Goal: Entertainment & Leisure: Consume media (video, audio)

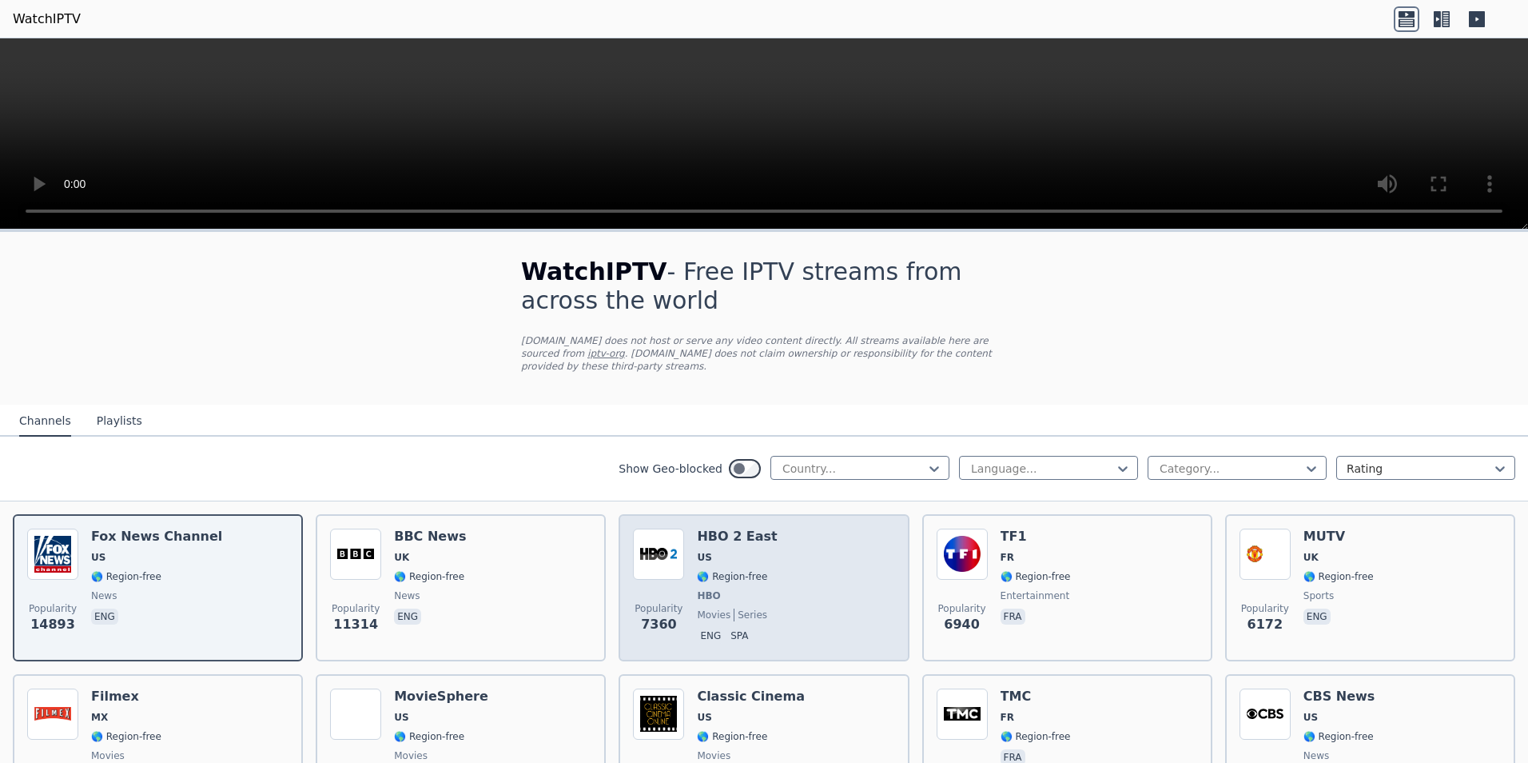
click at [692, 553] on div "Popularity 7360 HBO 2 East US 🌎 Region-free HBO movies series eng spa" at bounding box center [763, 587] width 261 height 118
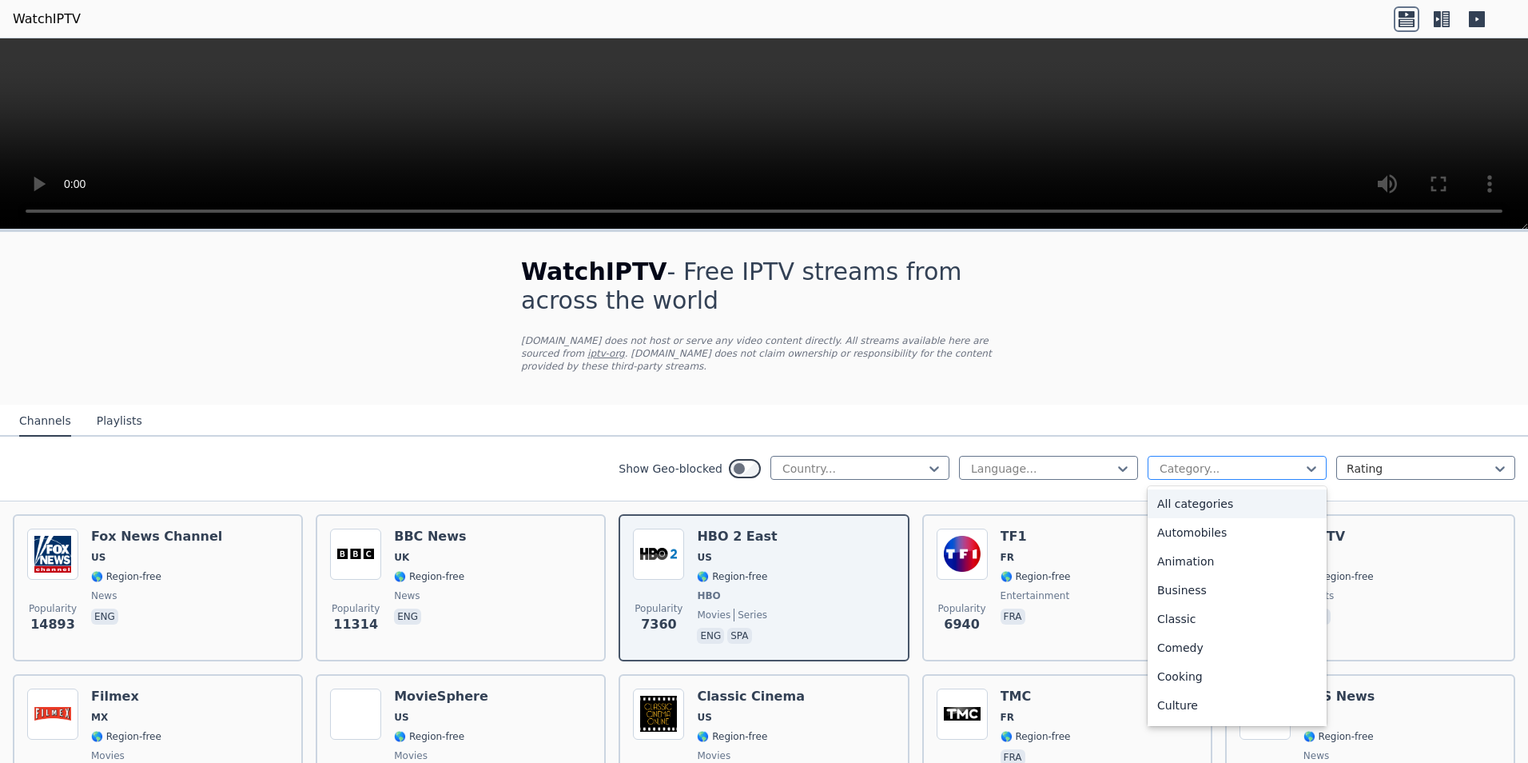
click at [1177, 460] on div at bounding box center [1230, 468] width 145 height 16
click at [1174, 640] on div "Sports" at bounding box center [1237, 650] width 179 height 29
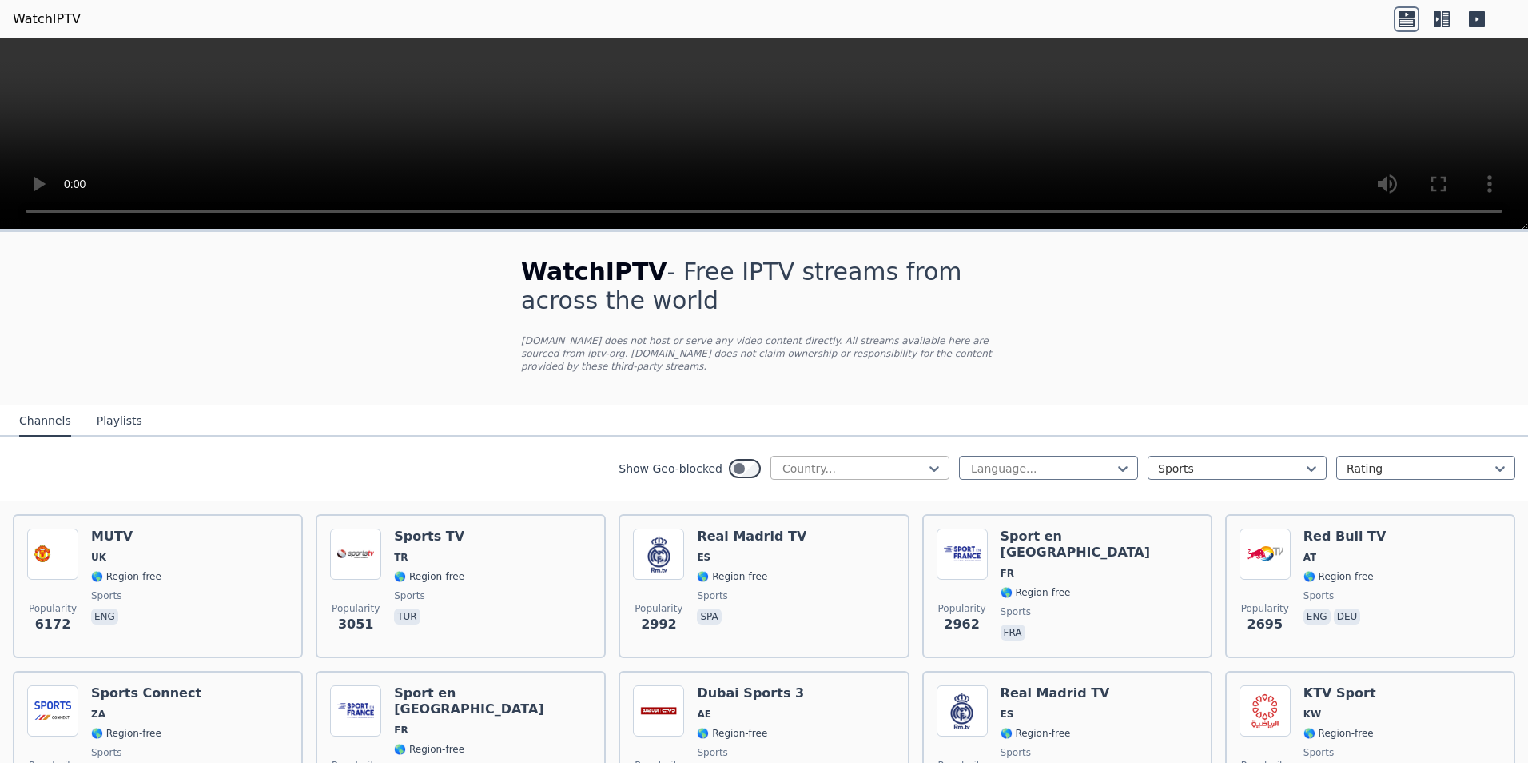
click at [831, 460] on div at bounding box center [853, 468] width 145 height 16
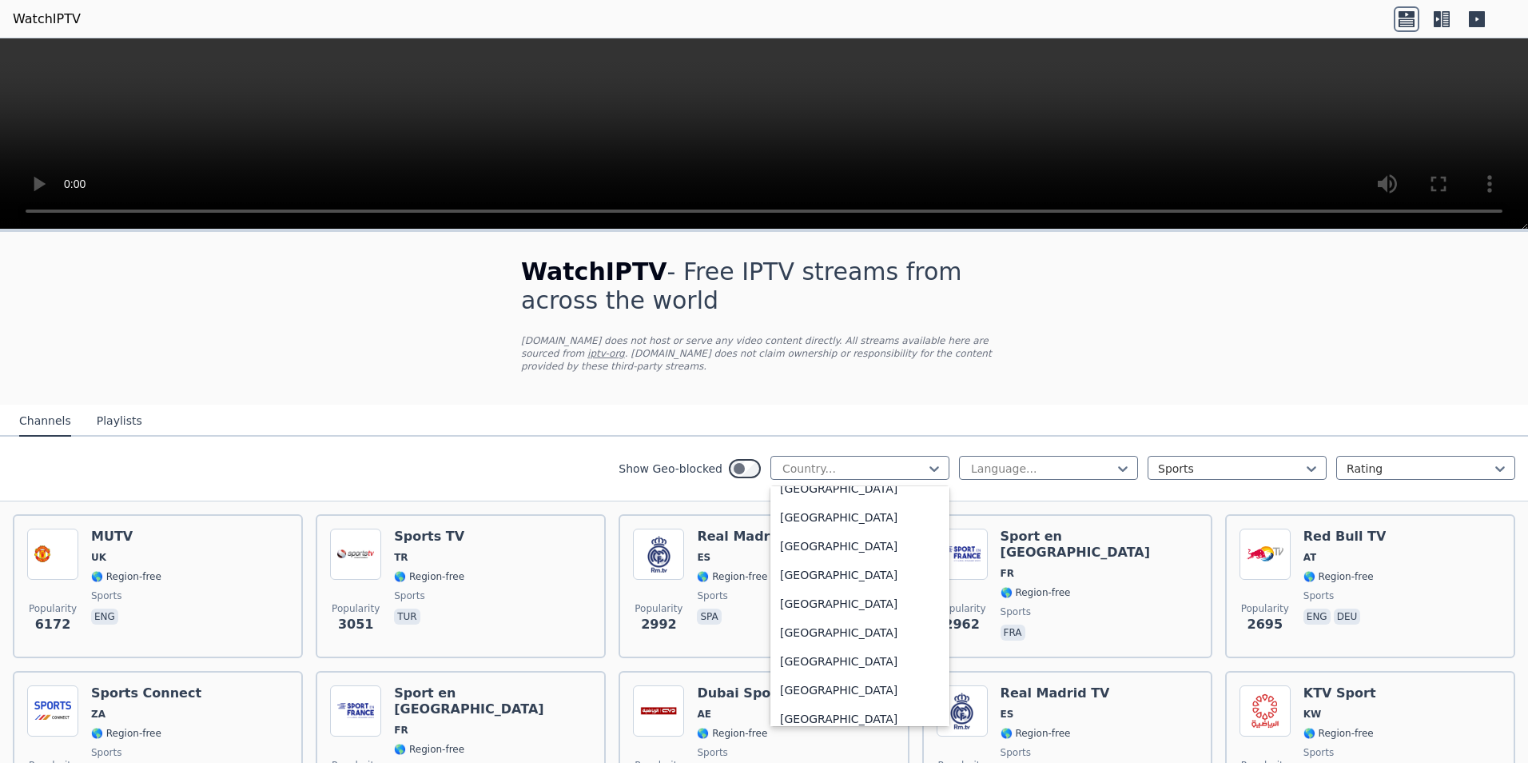
scroll to position [5471, 0]
click at [801, 675] on div "United States" at bounding box center [860, 689] width 179 height 29
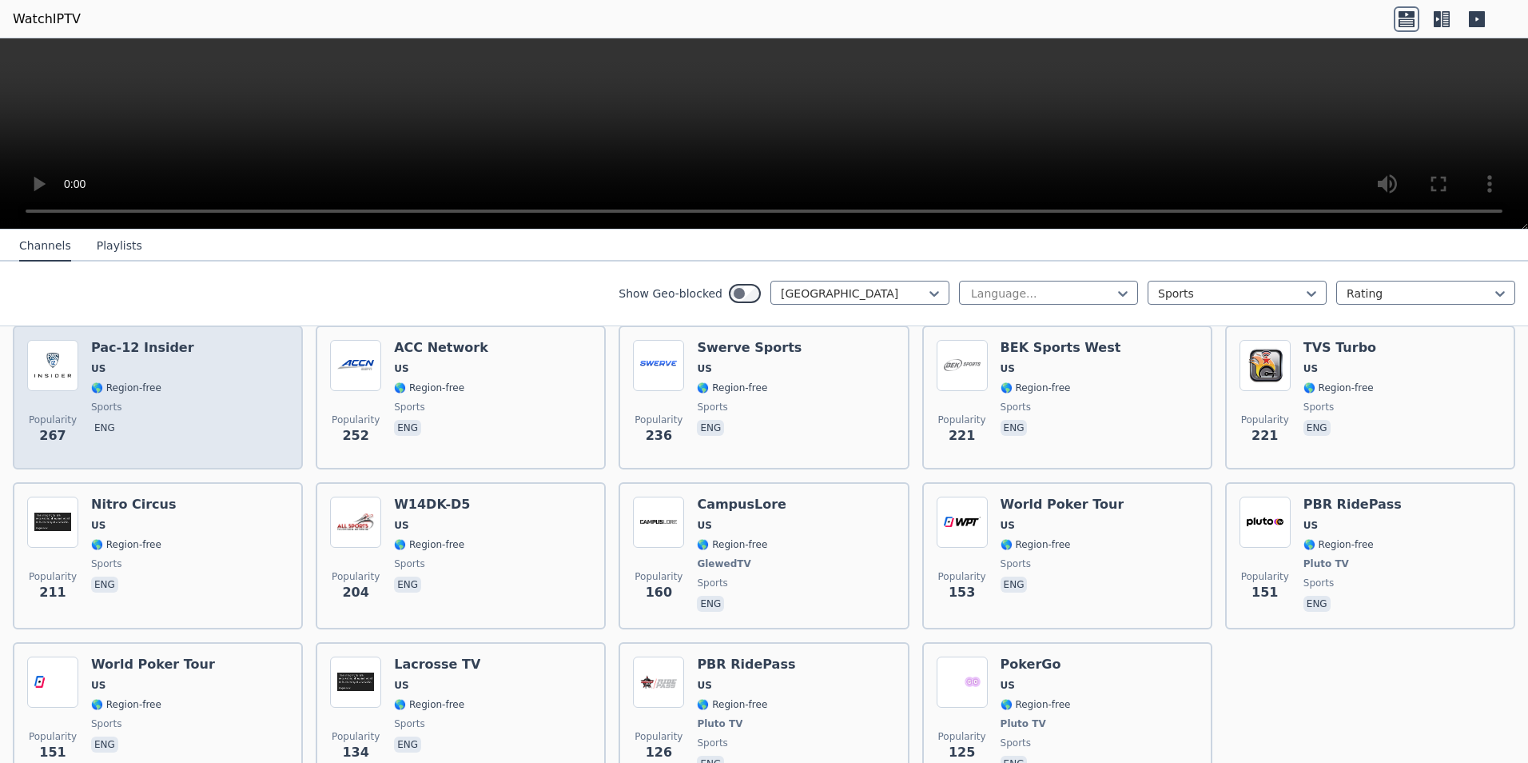
scroll to position [425, 0]
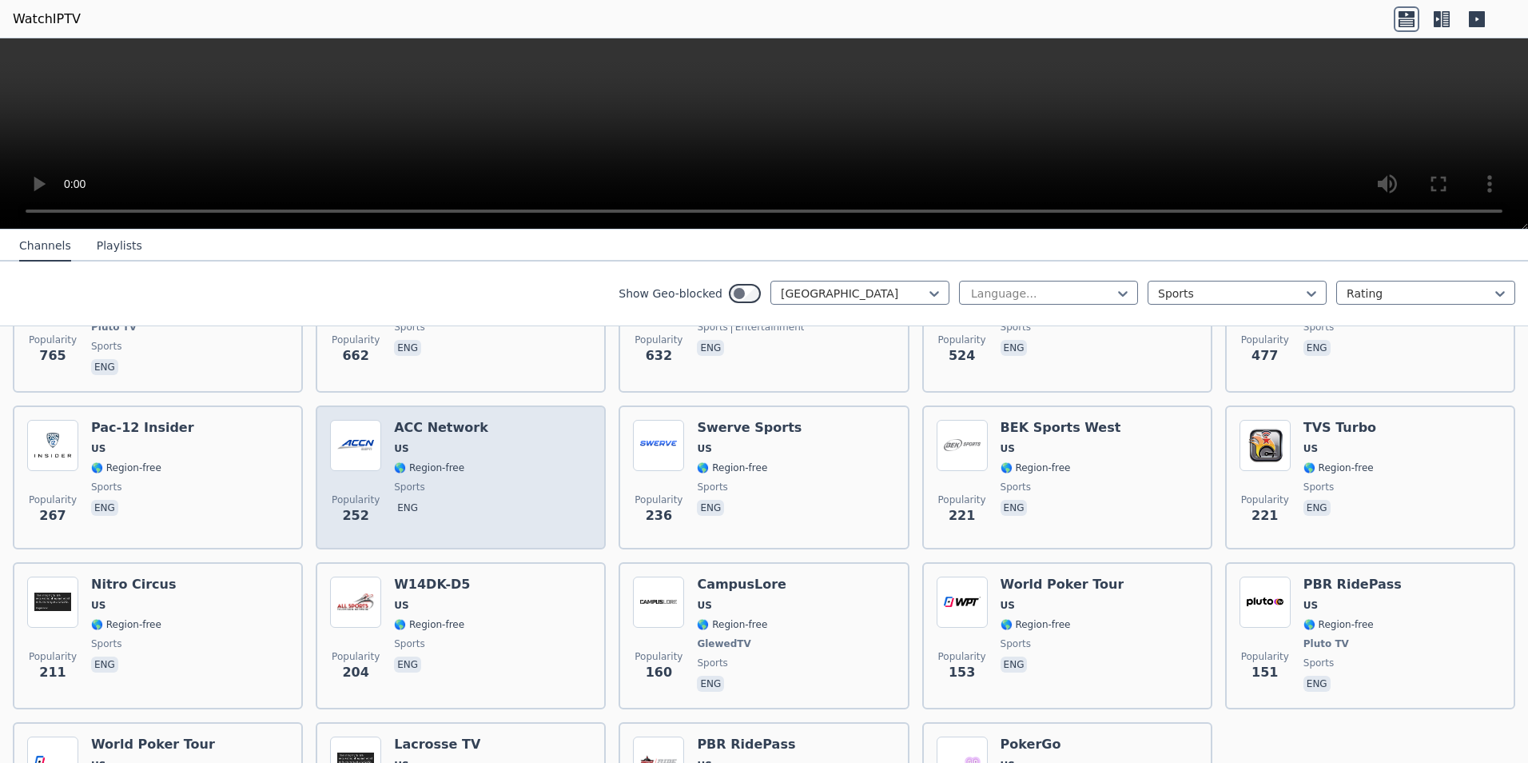
click at [452, 425] on div "ACC Network US 🌎 Region-free sports eng" at bounding box center [441, 477] width 94 height 115
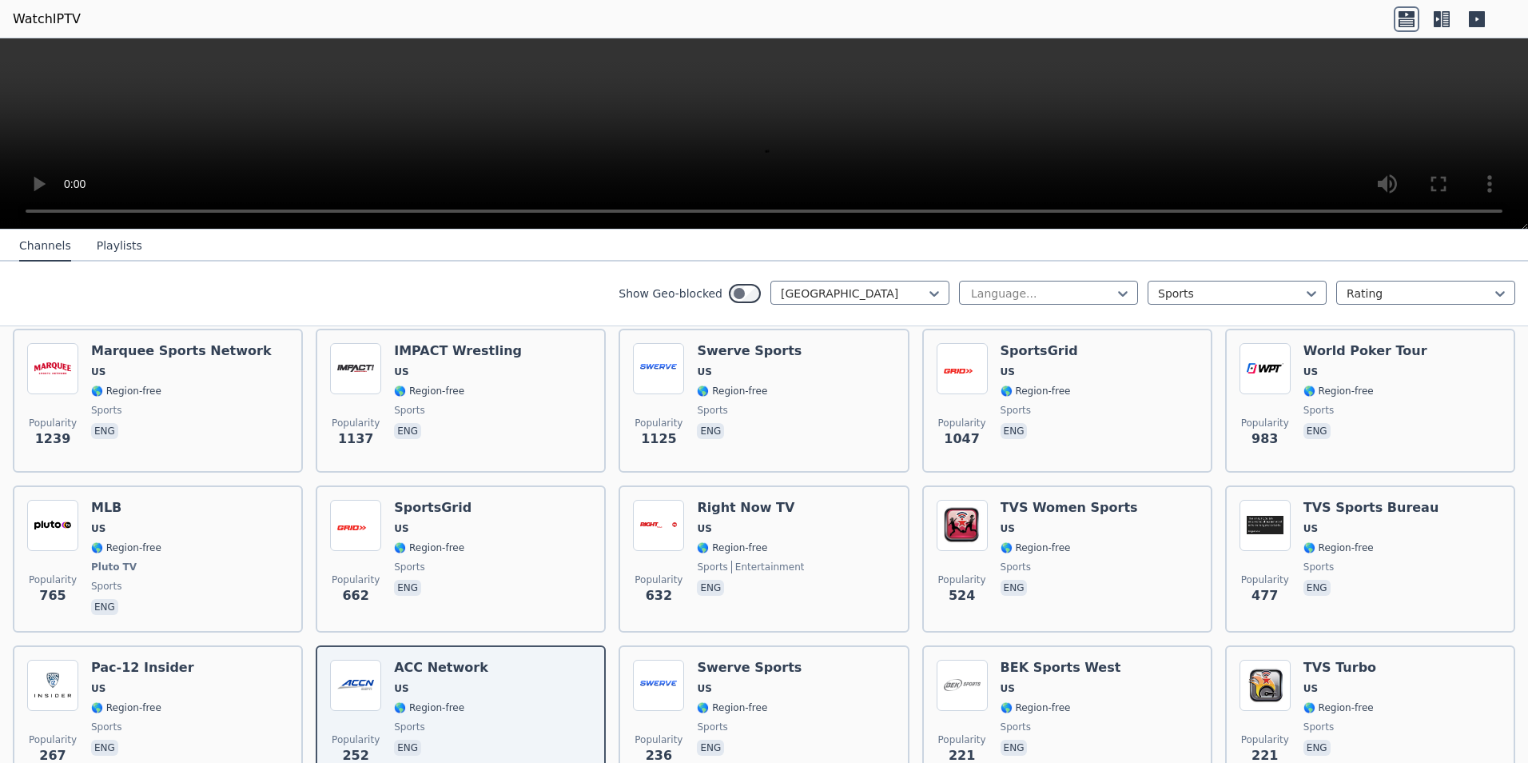
scroll to position [0, 0]
